Goal: Navigation & Orientation: Find specific page/section

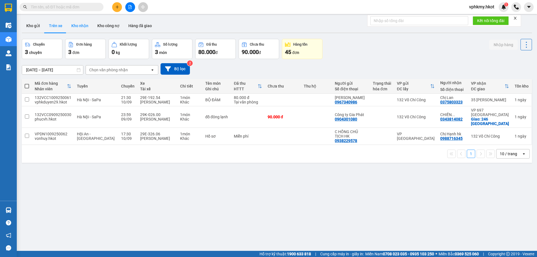
click at [88, 23] on button "Kho nhận" at bounding box center [80, 25] width 26 height 13
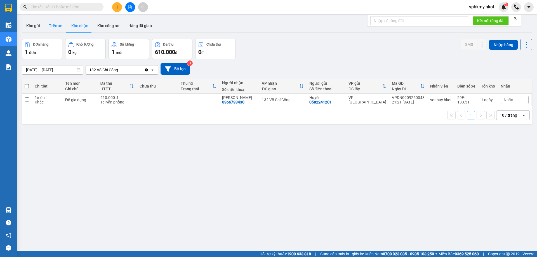
click at [55, 27] on button "Trên xe" at bounding box center [55, 25] width 22 height 13
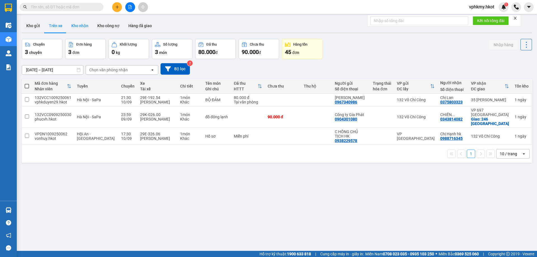
click at [80, 25] on button "Kho nhận" at bounding box center [80, 25] width 26 height 13
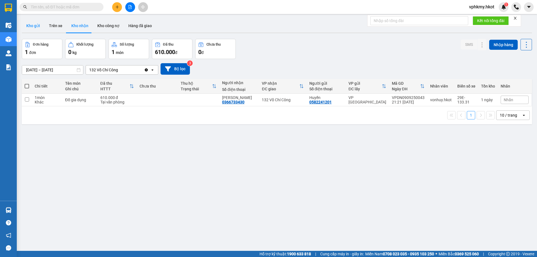
click at [33, 28] on button "Kho gửi" at bounding box center [33, 25] width 23 height 13
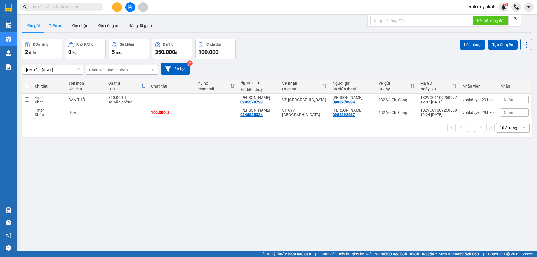
click at [58, 30] on button "Trên xe" at bounding box center [55, 25] width 22 height 13
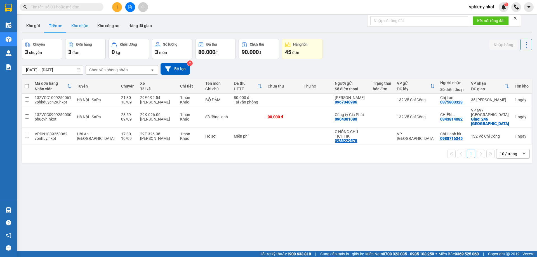
click at [90, 26] on button "Kho nhận" at bounding box center [80, 25] width 26 height 13
